Goal: Transaction & Acquisition: Purchase product/service

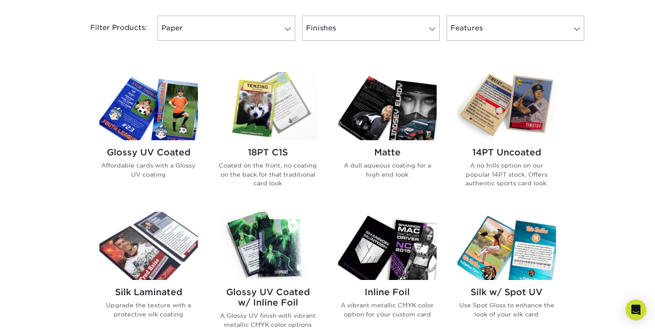
scroll to position [340, 0]
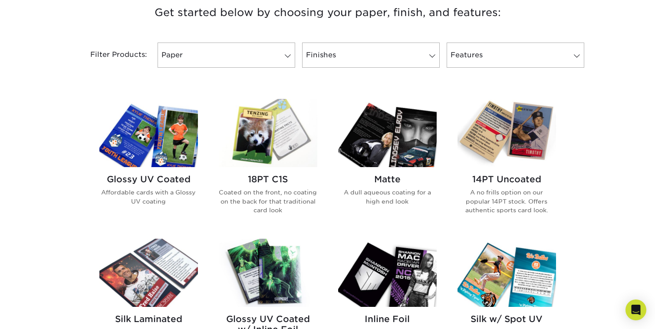
click at [501, 142] on img at bounding box center [507, 133] width 99 height 68
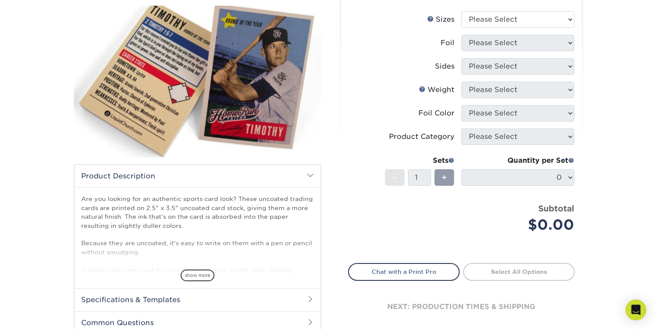
scroll to position [106, 0]
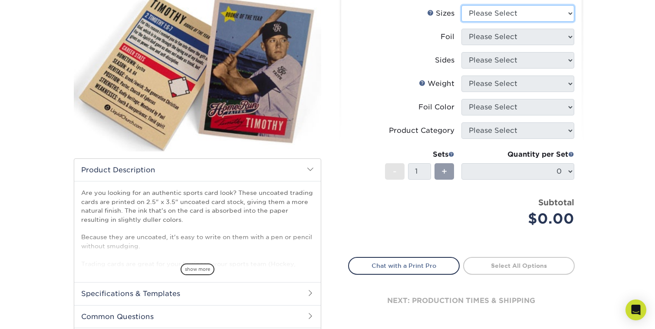
click at [534, 15] on select "Please Select 2.5" x 3.5"" at bounding box center [517, 13] width 113 height 16
select select "2.50x3.50"
click at [461, 5] on select "Please Select 2.5" x 3.5"" at bounding box center [517, 13] width 113 height 16
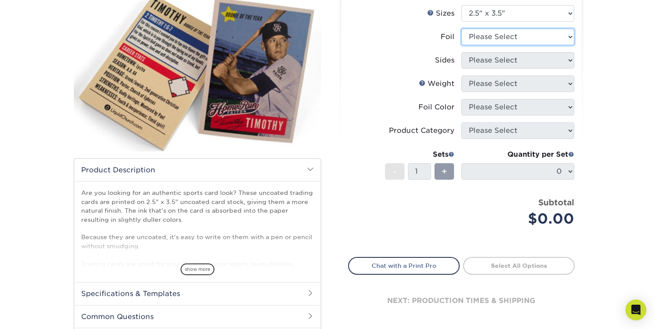
click at [524, 31] on select "Please Select Yes No" at bounding box center [517, 37] width 113 height 16
select select "0"
click at [461, 29] on select "Please Select Yes No" at bounding box center [517, 37] width 113 height 16
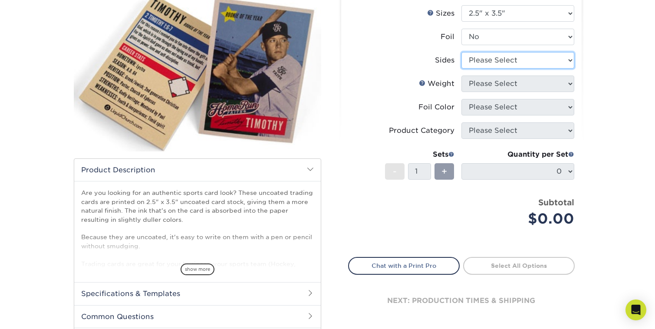
click at [508, 63] on select "Please Select Print Both Sides Print Front Only" at bounding box center [517, 60] width 113 height 16
select select "13abbda7-1d64-4f25-8bb2-c179b224825d"
click at [461, 52] on select "Please Select Print Both Sides Print Front Only" at bounding box center [517, 60] width 113 height 16
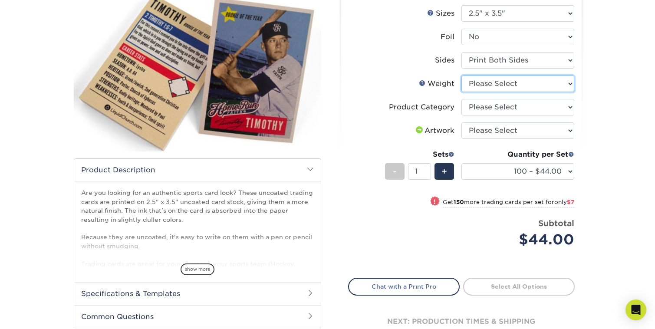
click at [504, 86] on select "Please Select 14PT Uncoated" at bounding box center [517, 84] width 113 height 16
select select "14PT Uncoated"
click at [461, 76] on select "Please Select 14PT Uncoated" at bounding box center [517, 84] width 113 height 16
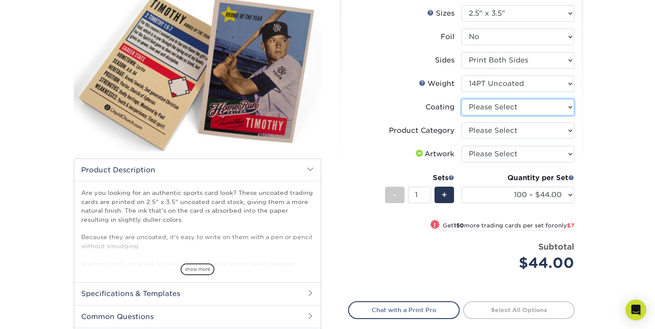
click at [507, 102] on select at bounding box center [517, 107] width 113 height 16
select select "3e7618de-abca-4bda-9f97-8b9129e913d8"
click at [461, 99] on select at bounding box center [517, 107] width 113 height 16
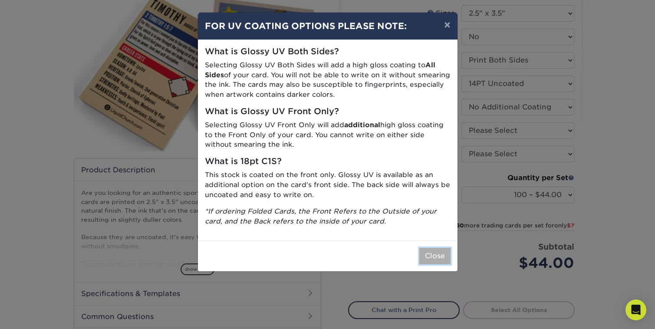
click at [435, 260] on button "Close" at bounding box center [434, 256] width 31 height 16
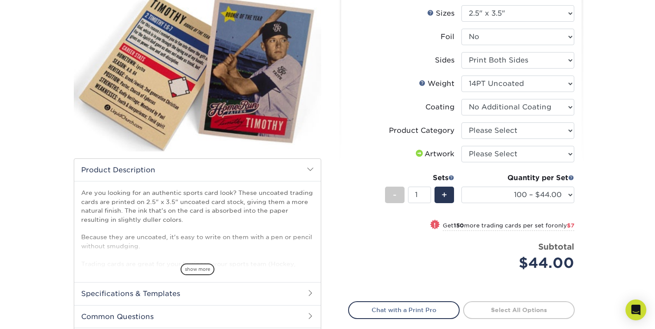
click at [525, 115] on li "Coating" at bounding box center [462, 110] width 226 height 23
click at [525, 112] on select at bounding box center [517, 107] width 113 height 16
click at [461, 99] on select at bounding box center [517, 107] width 113 height 16
click at [510, 133] on select "Please Select Trading Cards" at bounding box center [517, 130] width 113 height 16
select select "c2f9bce9-36c2-409d-b101-c29d9d031e18"
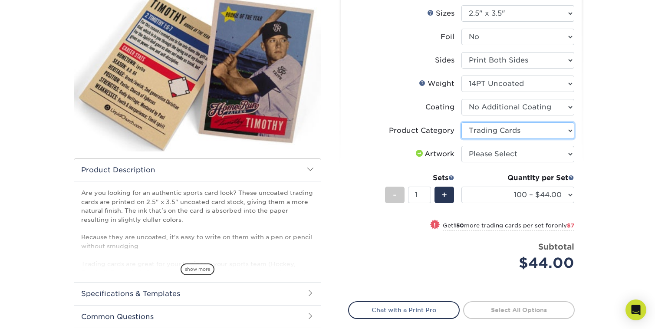
click at [461, 122] on select "Please Select Trading Cards" at bounding box center [517, 130] width 113 height 16
click at [502, 156] on select "Please Select I will upload files I need a design - $100" at bounding box center [517, 154] width 113 height 16
select select "upload"
click at [461, 146] on select "Please Select I will upload files I need a design - $100" at bounding box center [517, 154] width 113 height 16
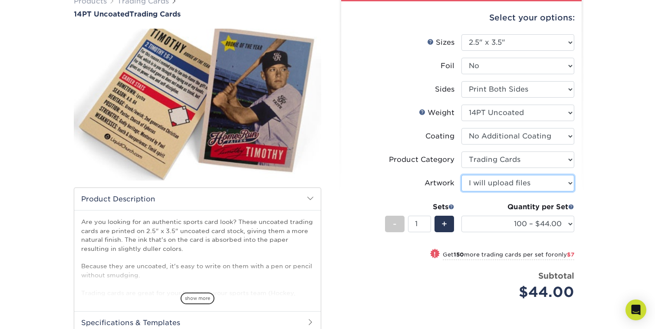
scroll to position [76, 0]
